Goal: Find specific page/section: Find specific page/section

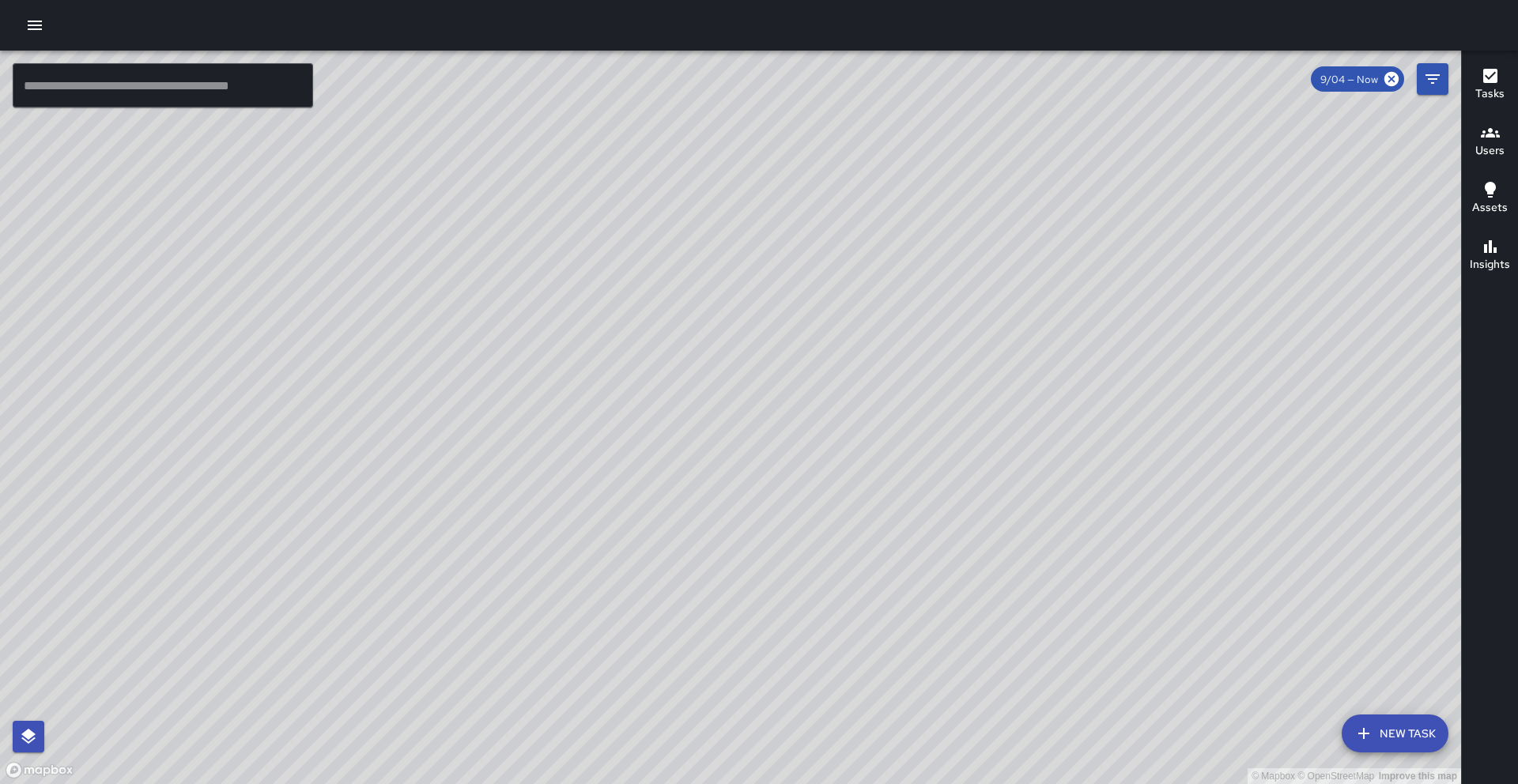
click at [1482, 149] on h6 "Users" at bounding box center [1490, 151] width 29 height 17
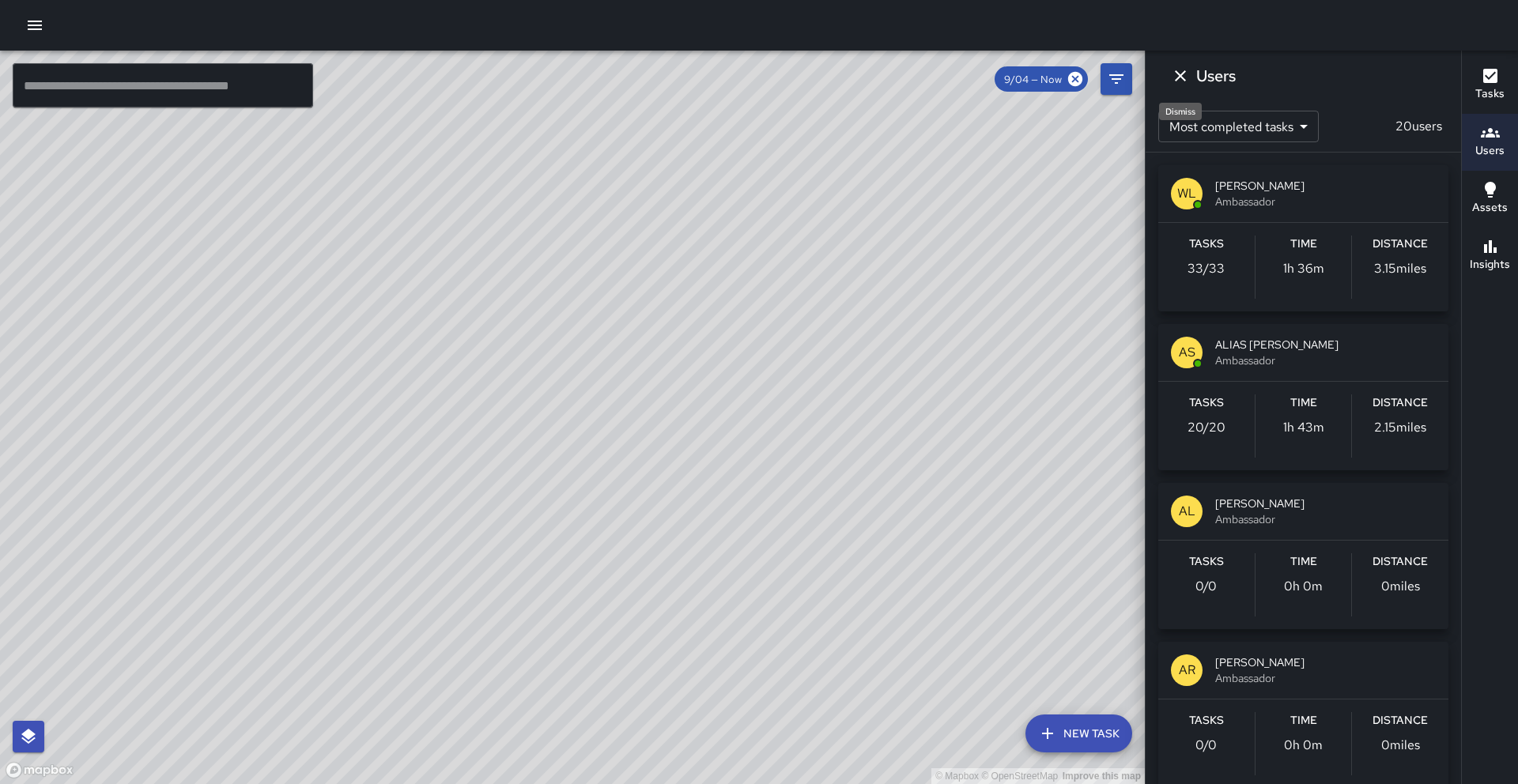
click at [1182, 82] on icon "Dismiss" at bounding box center [1181, 77] width 19 height 19
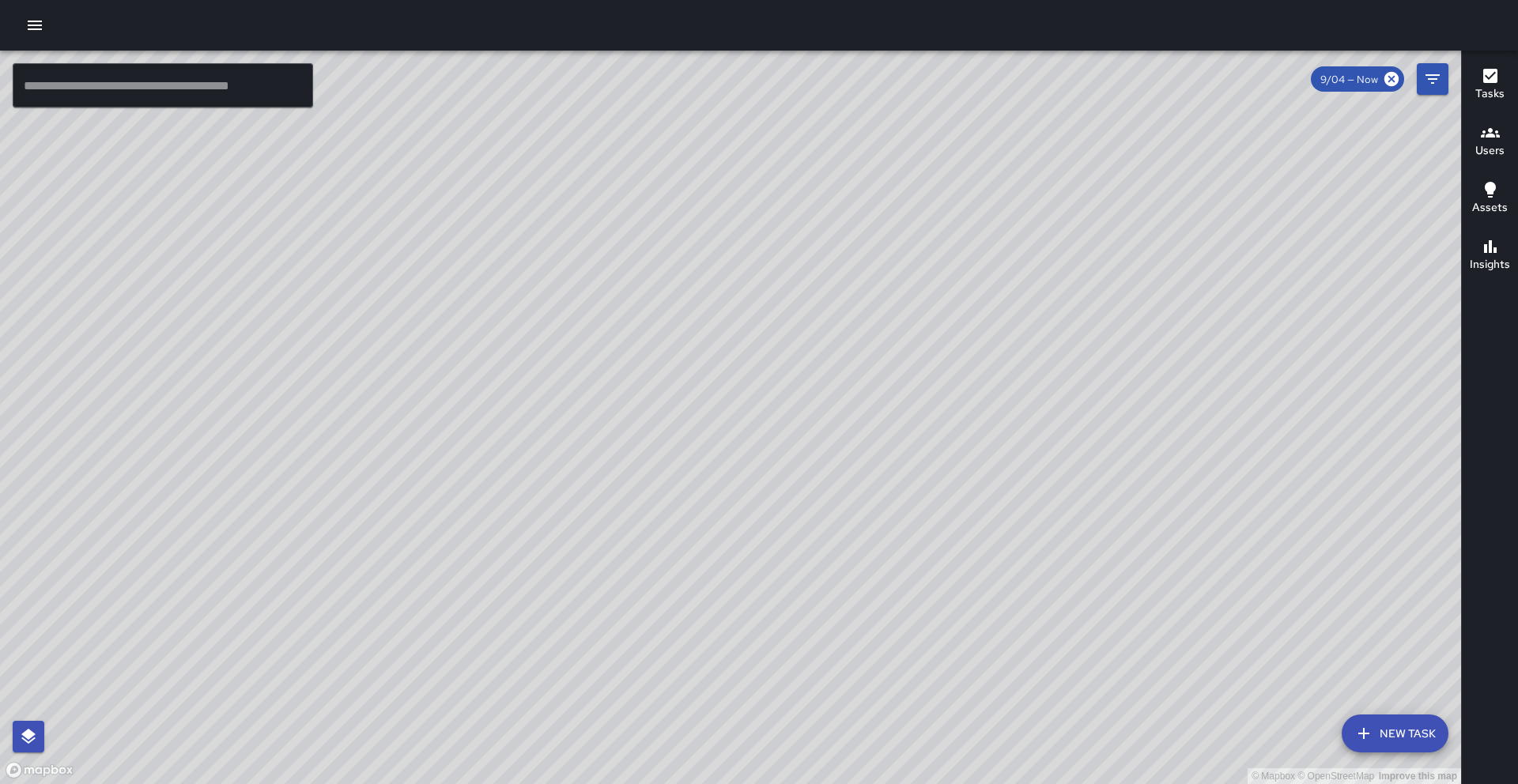
click at [1477, 148] on h6 "Users" at bounding box center [1490, 151] width 29 height 17
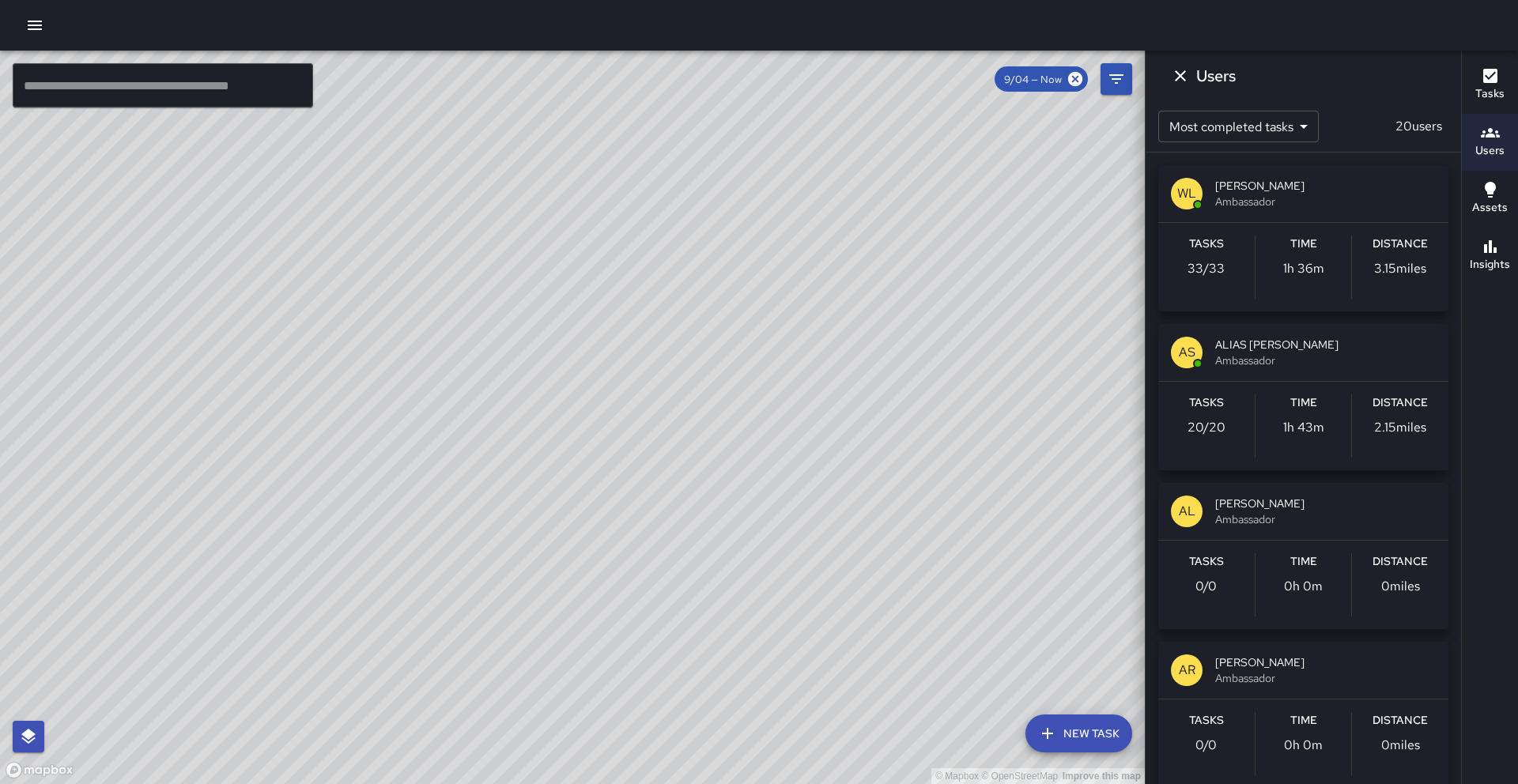
click at [1337, 224] on div "Tasks 33 / 33 Time 1h 36m Distance 3.15 miles" at bounding box center [1303, 267] width 290 height 88
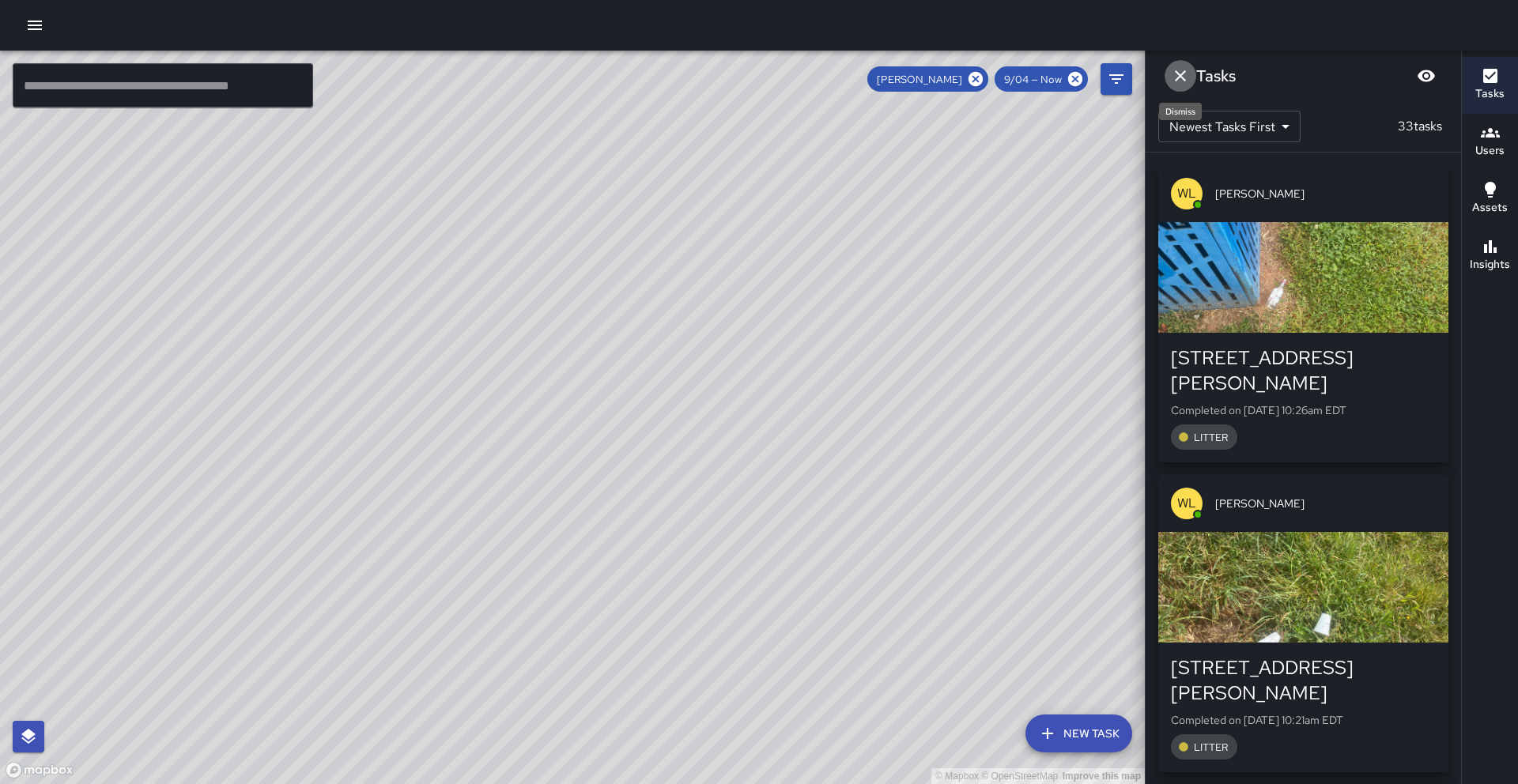
click at [1182, 81] on icon "Dismiss" at bounding box center [1181, 77] width 19 height 19
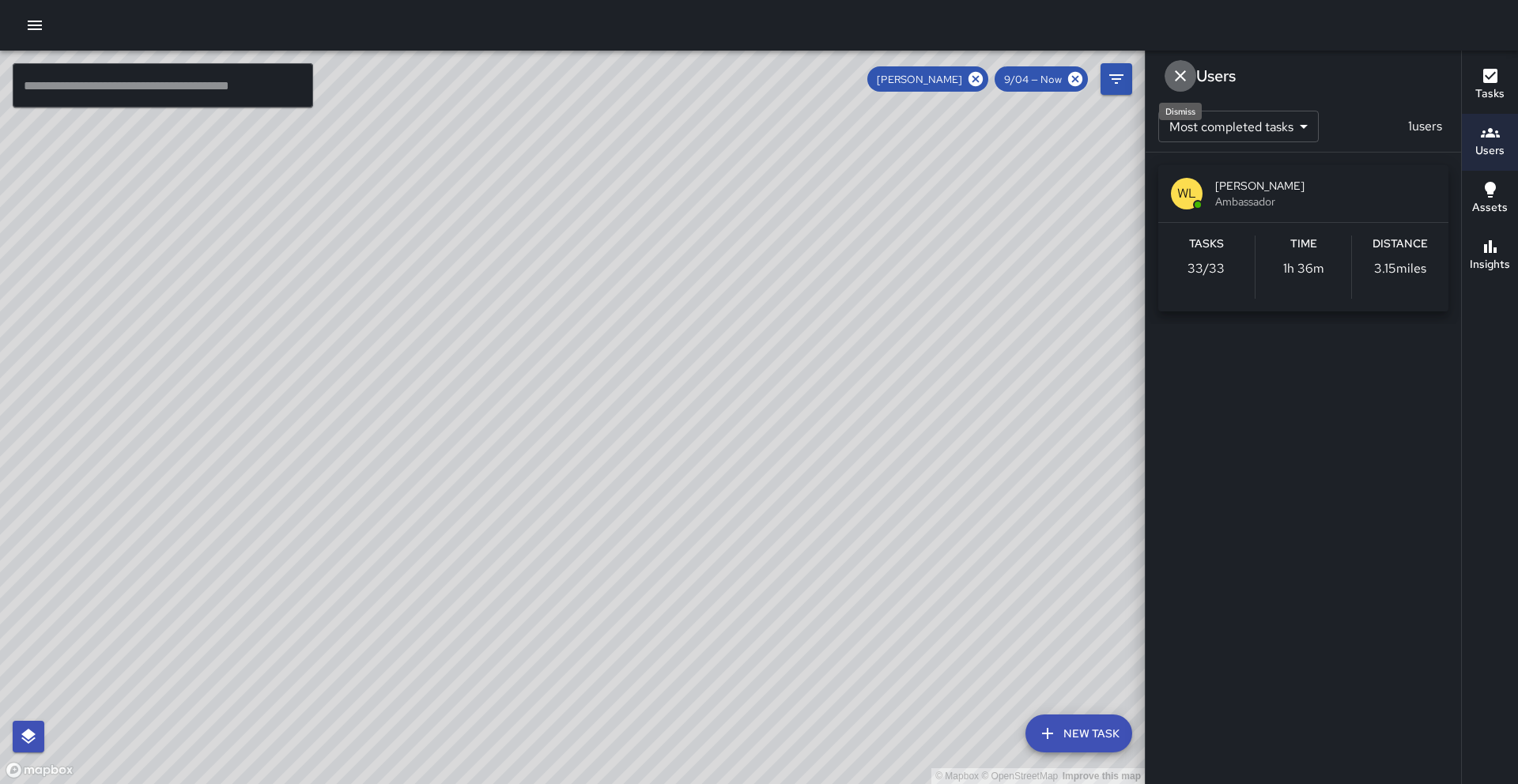
click at [1177, 79] on icon "Dismiss" at bounding box center [1180, 76] width 11 height 11
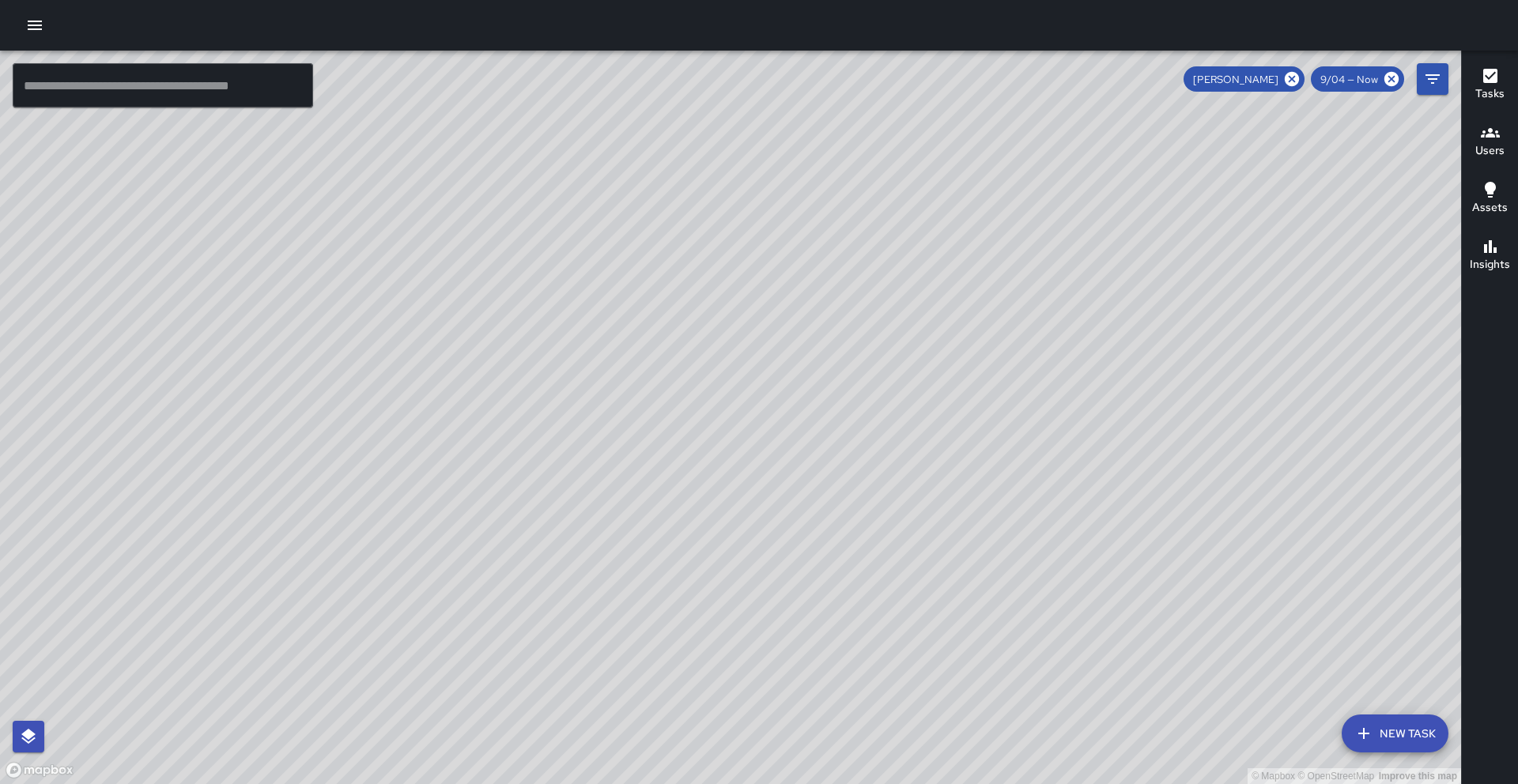
drag, startPoint x: 741, startPoint y: 394, endPoint x: 912, endPoint y: 383, distance: 171.4
click at [912, 383] on div "© Mapbox © OpenStreetMap Improve this map" at bounding box center [730, 417] width 1461 height 734
click at [1293, 81] on icon at bounding box center [1291, 78] width 15 height 15
